Goal: Information Seeking & Learning: Check status

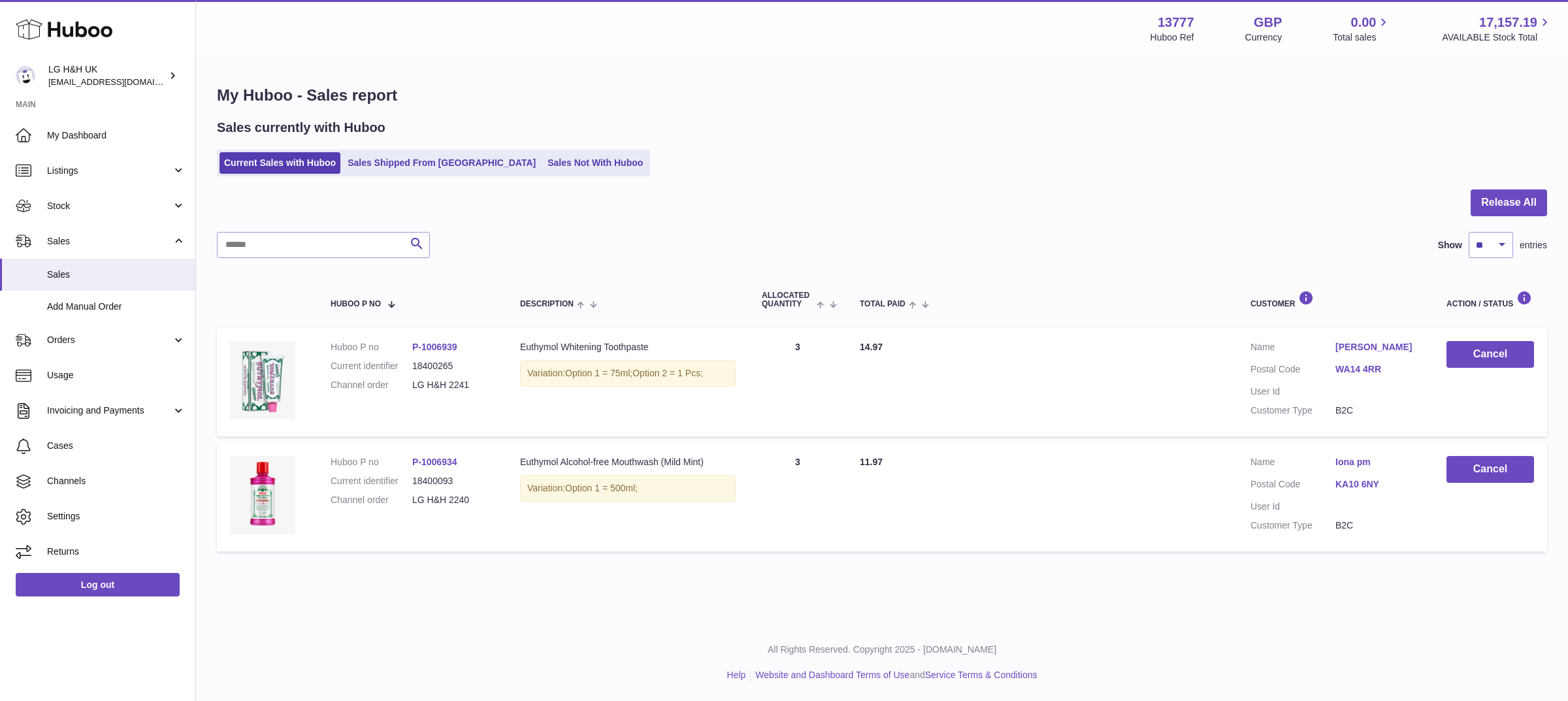
click at [83, 275] on span "Sales" at bounding box center [116, 275] width 138 height 12
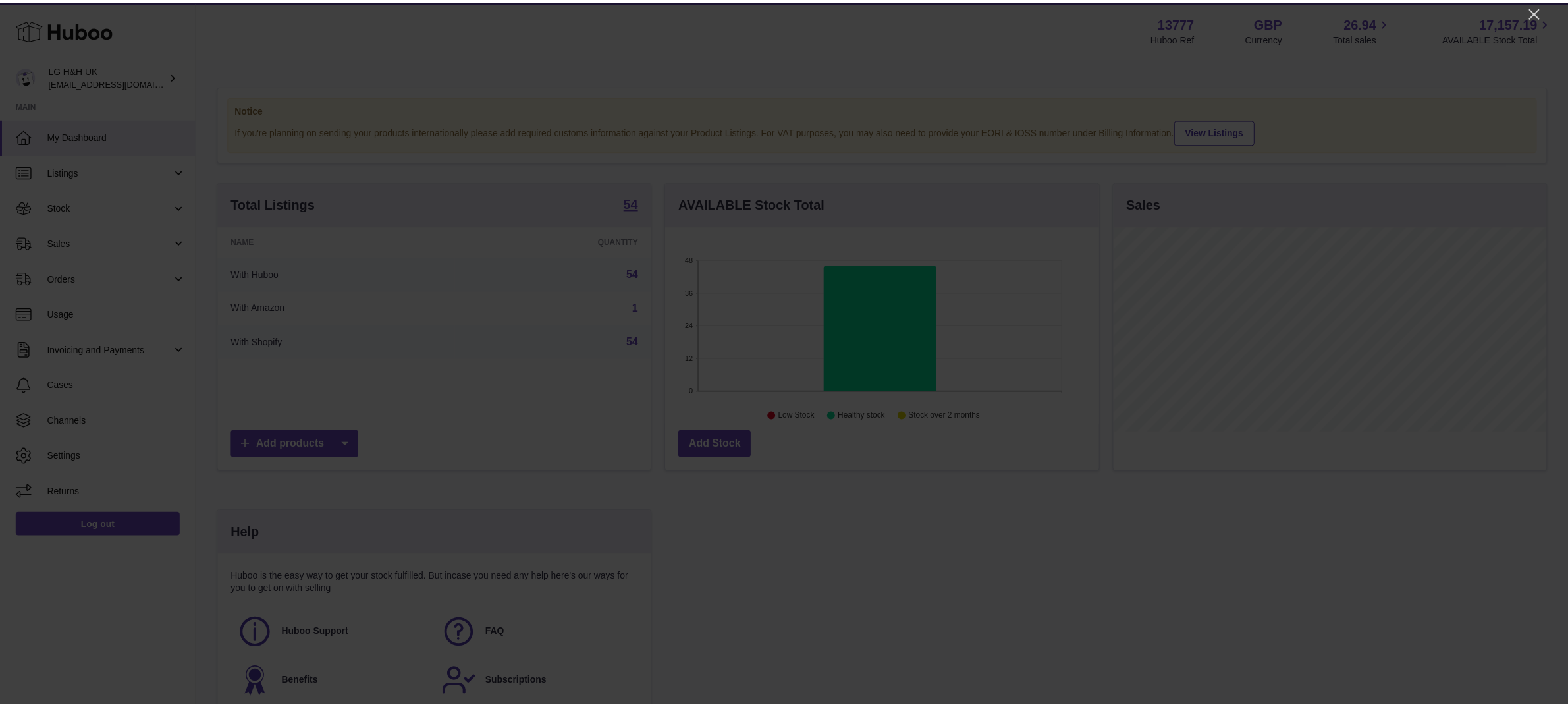
scroll to position [205, 437]
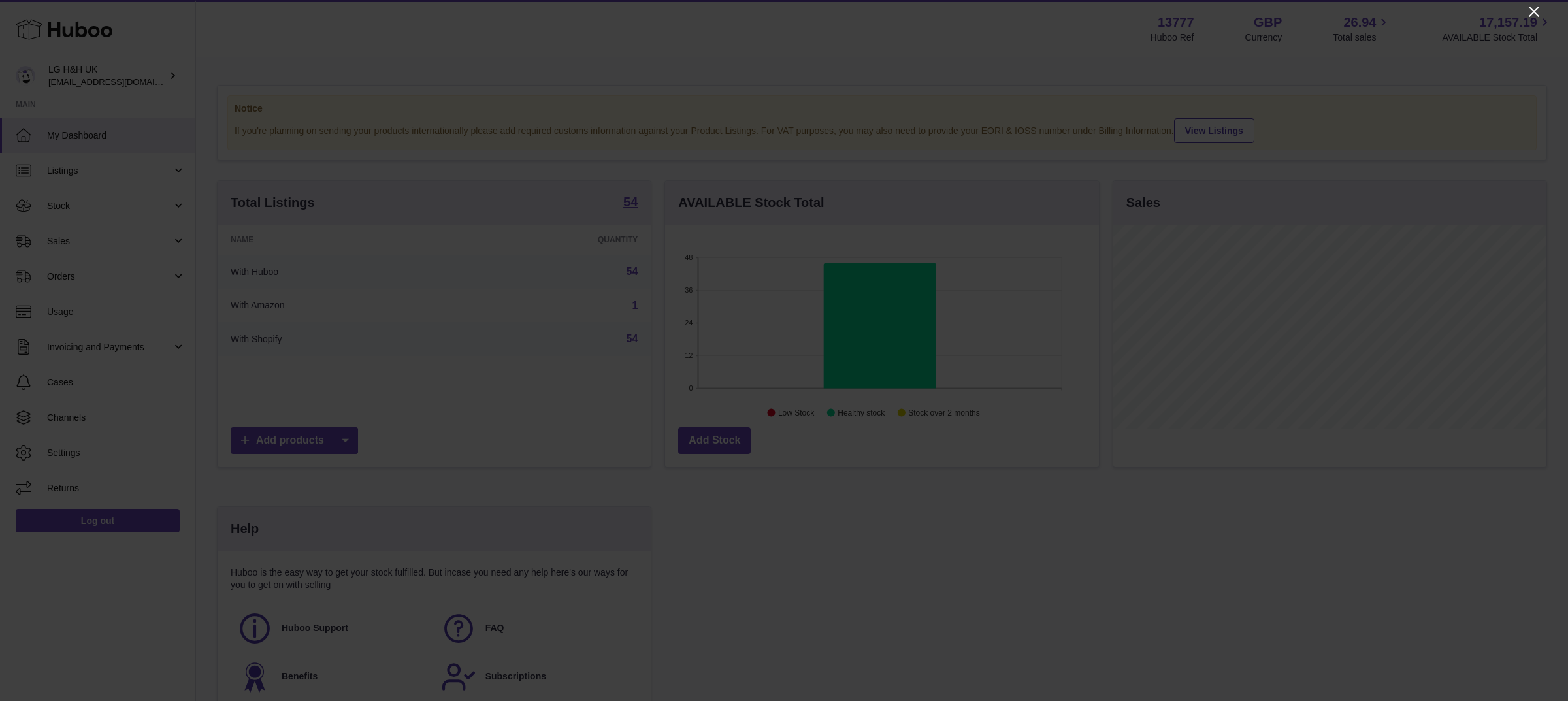
click at [1537, 15] on icon "Close" at bounding box center [1533, 11] width 10 height 10
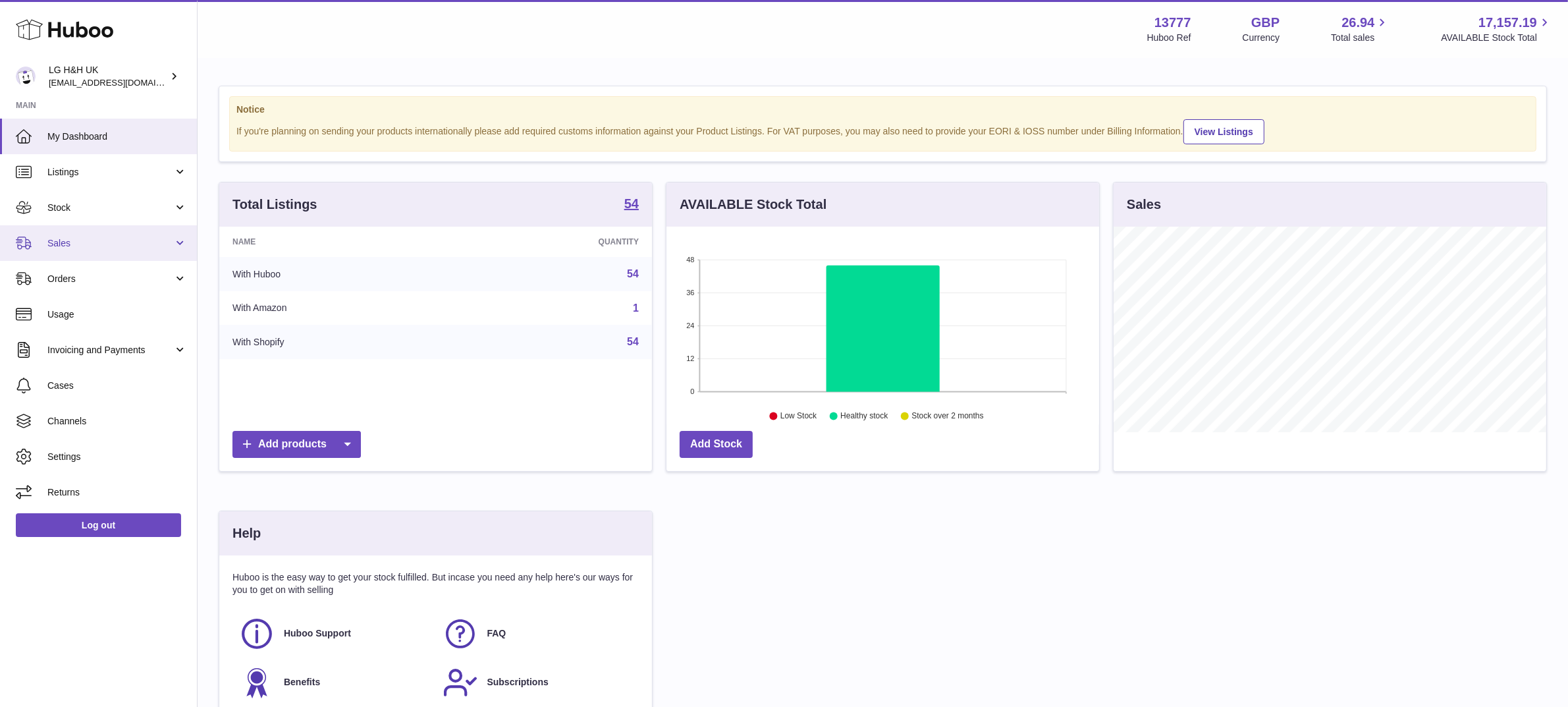
click at [54, 241] on span "Sales" at bounding box center [110, 244] width 126 height 13
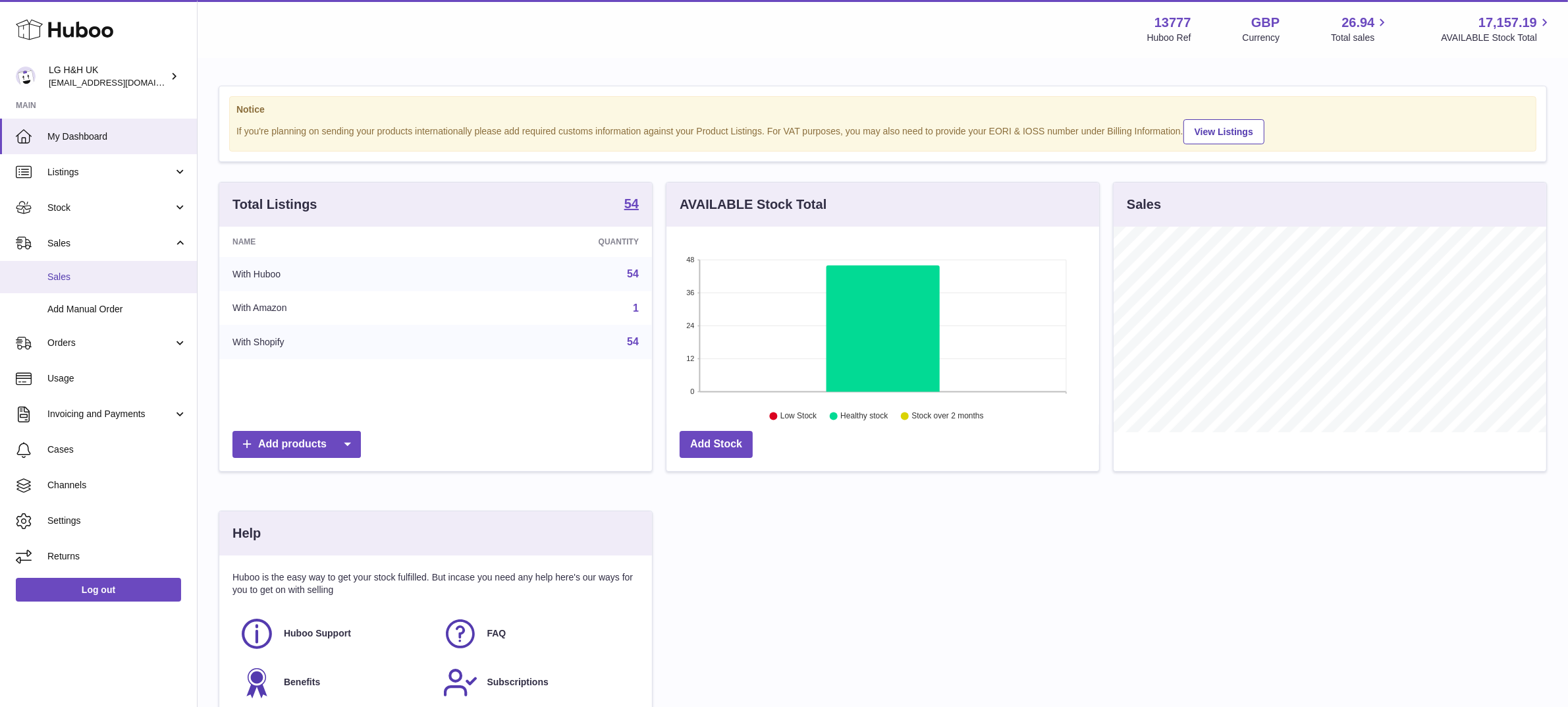
click at [77, 274] on span "Sales" at bounding box center [117, 277] width 140 height 13
